Goal: Find specific page/section: Find specific page/section

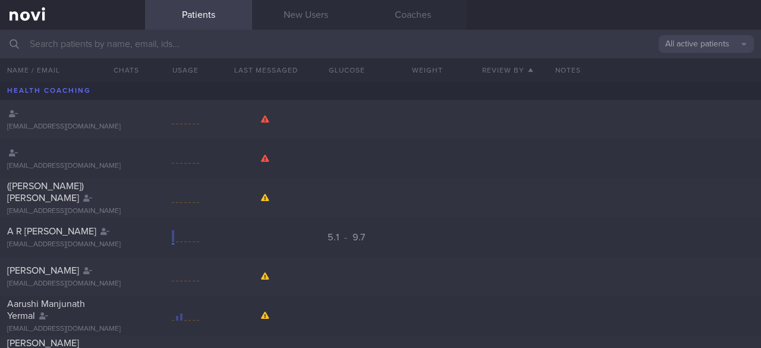
click at [104, 41] on input "text" at bounding box center [380, 44] width 761 height 29
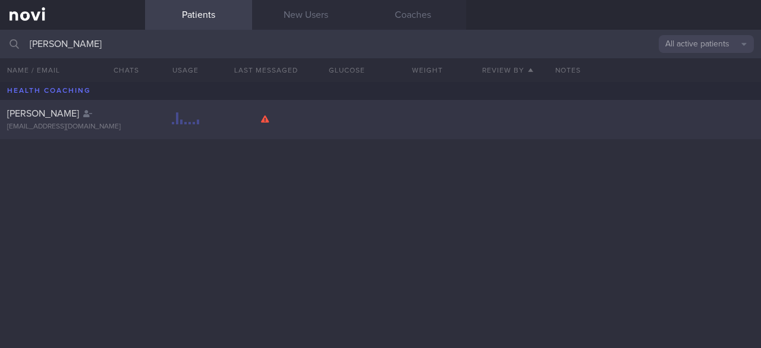
type input "[PERSON_NAME]"
click at [95, 119] on div "[PERSON_NAME]" at bounding box center [71, 114] width 128 height 12
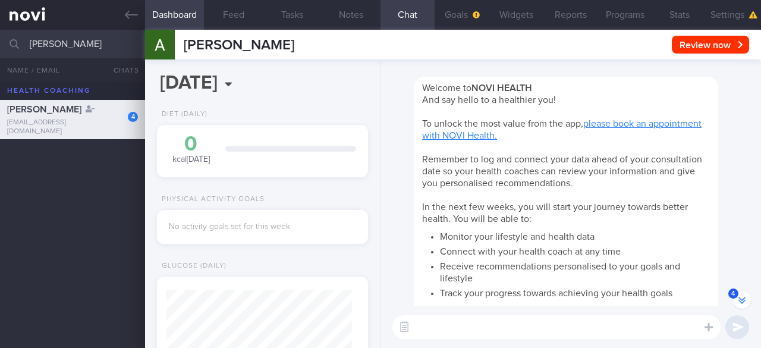
scroll to position [-1148, 0]
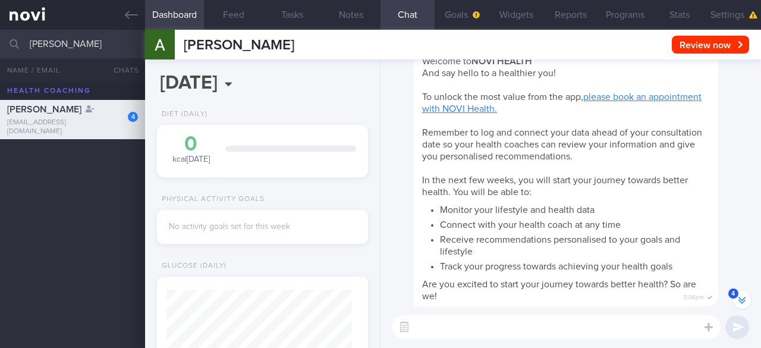
click at [731, 296] on span "4" at bounding box center [734, 293] width 10 height 10
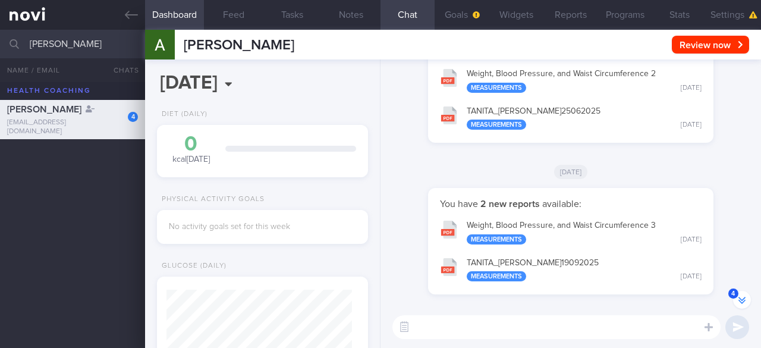
scroll to position [-59, 0]
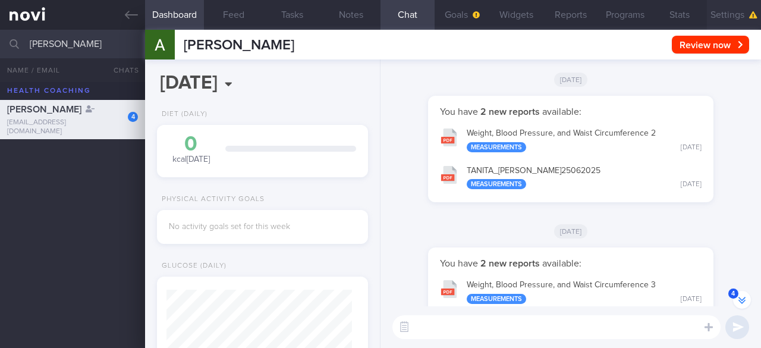
click at [714, 5] on button "Settings" at bounding box center [734, 15] width 54 height 30
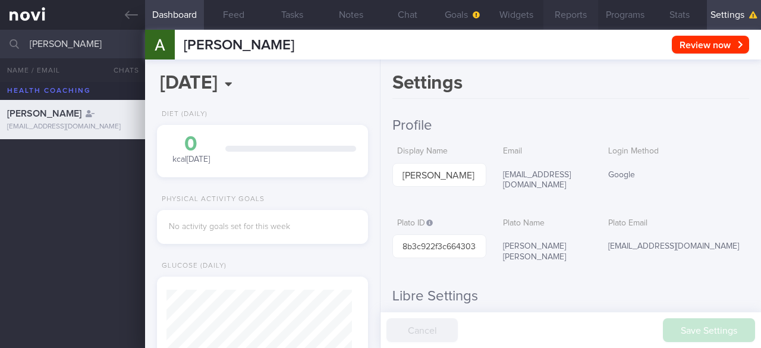
click at [572, 11] on button "Reports" at bounding box center [571, 15] width 54 height 30
